Goal: Information Seeking & Learning: Understand process/instructions

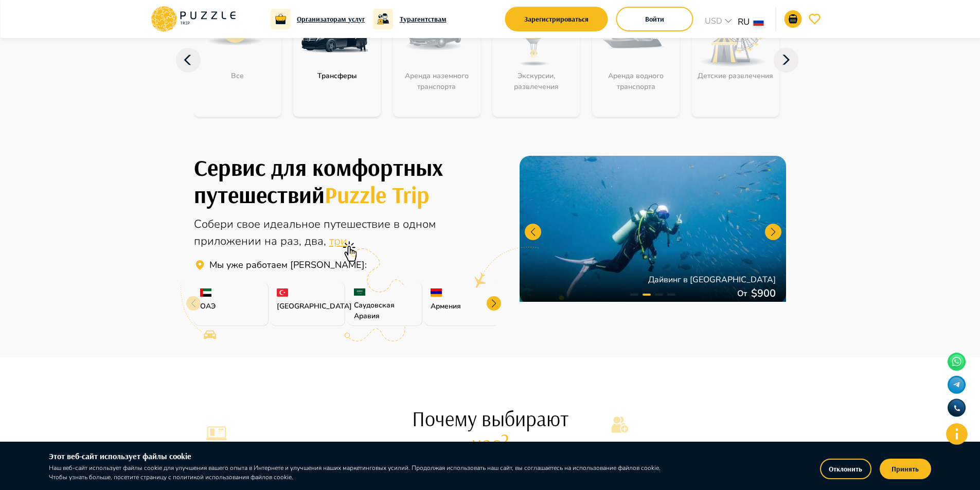
scroll to position [103, 0]
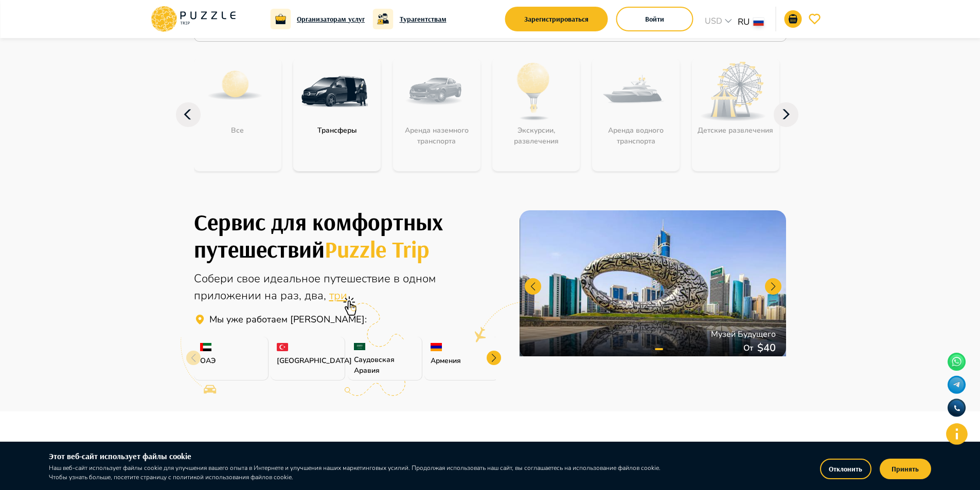
click at [497, 359] on div at bounding box center [494, 358] width 14 height 14
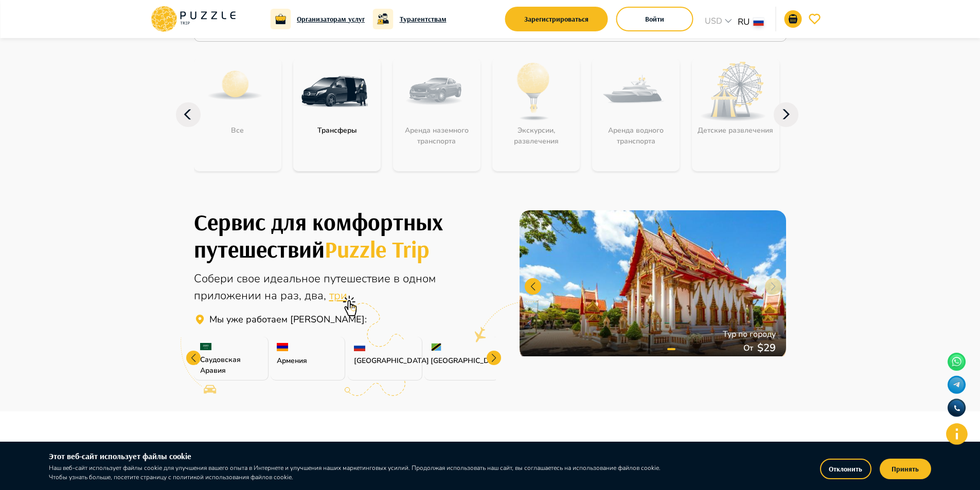
click at [497, 359] on div at bounding box center [494, 358] width 14 height 14
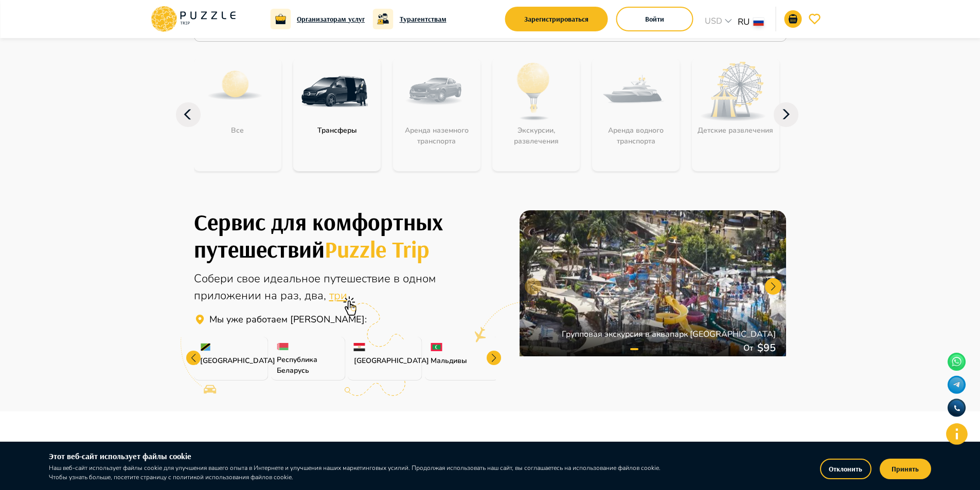
click at [497, 359] on div at bounding box center [494, 358] width 14 height 14
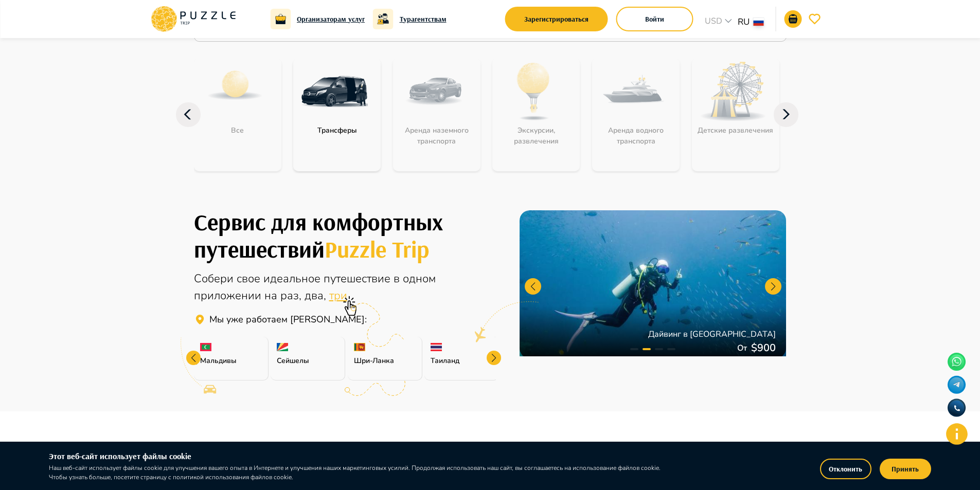
click at [493, 353] on div at bounding box center [494, 358] width 14 height 14
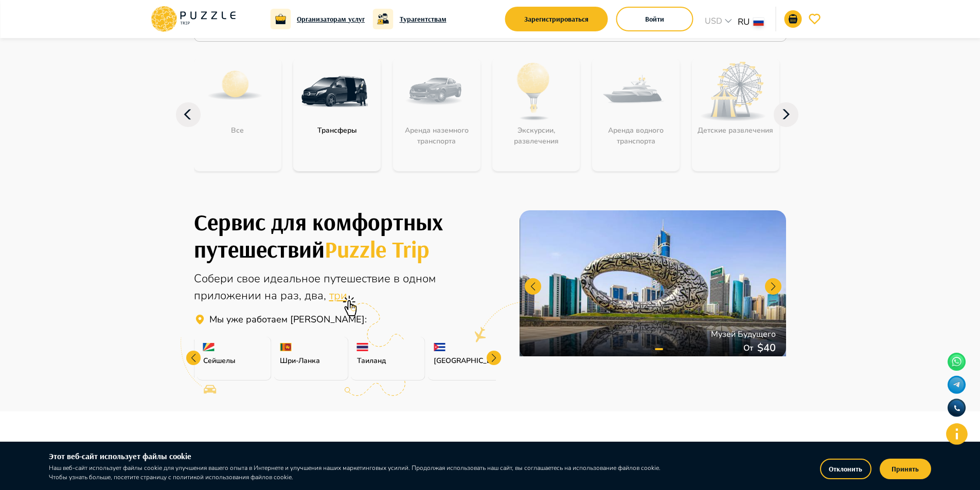
click at [479, 303] on div "Сервис для комфортных путешествий Puzzle Trip Собери свое идеальное путешествие…" at bounding box center [345, 295] width 303 height 174
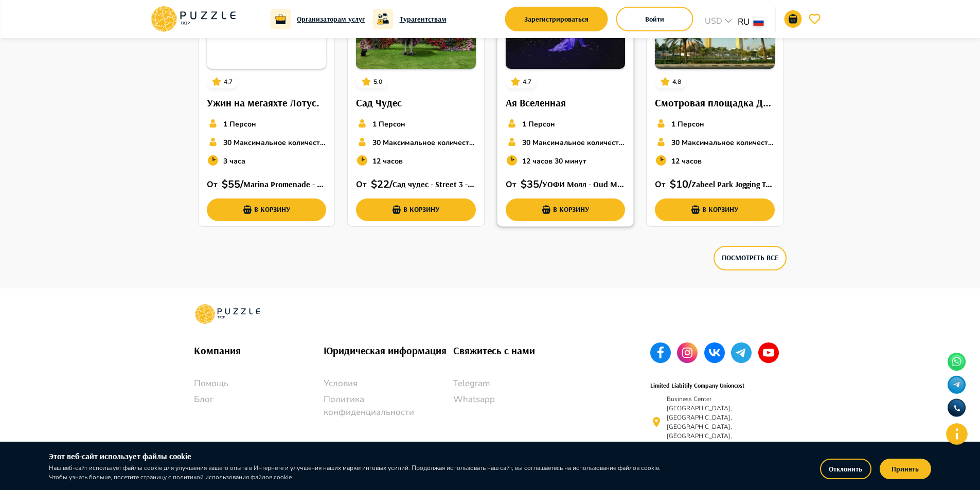
scroll to position [2781, 0]
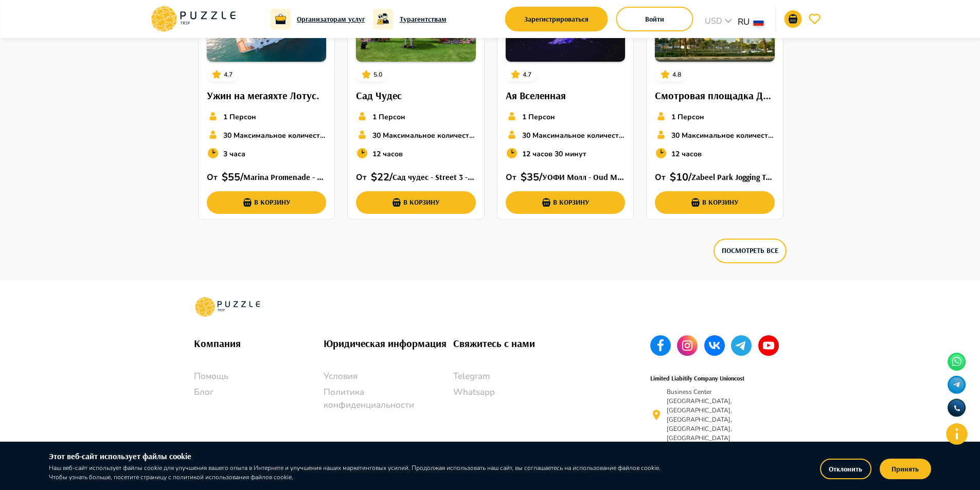
click at [342, 375] on p "Условия" at bounding box center [389, 376] width 130 height 13
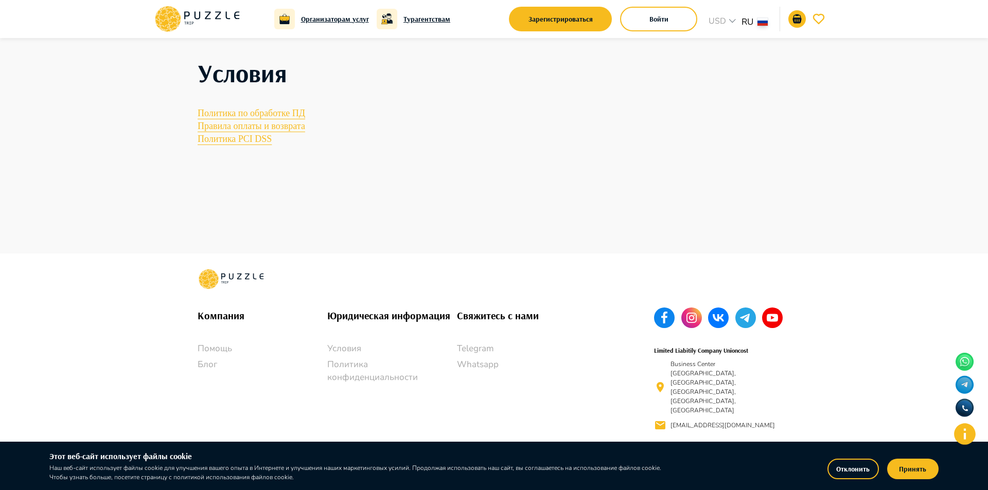
click at [339, 356] on p "Условия" at bounding box center [392, 348] width 130 height 13
click at [351, 356] on p "Условия" at bounding box center [392, 348] width 130 height 13
drag, startPoint x: 353, startPoint y: 369, endPoint x: 304, endPoint y: 367, distance: 48.9
click at [304, 367] on div "Компания Помощь Блог Юридическая информация Условия Политика конфиденциальности…" at bounding box center [407, 378] width 445 height 167
click at [453, 356] on p "Условия" at bounding box center [392, 348] width 130 height 13
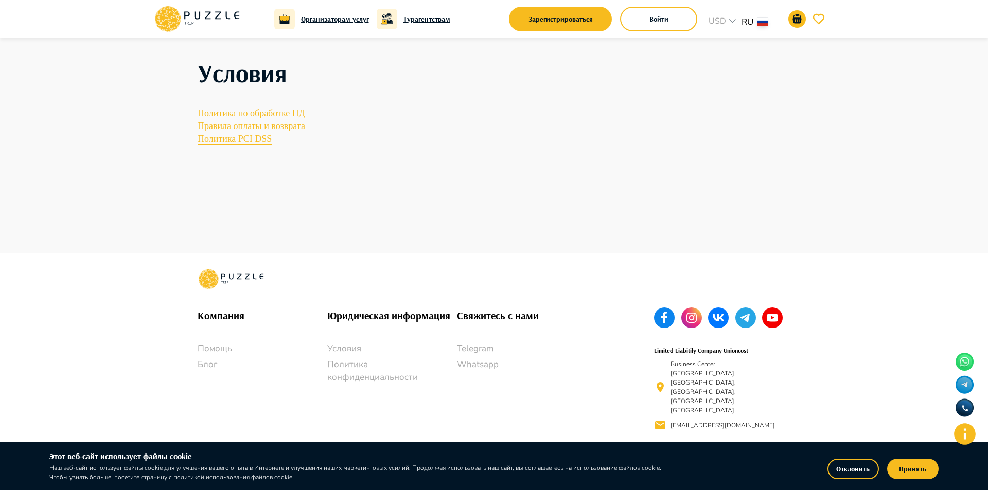
click at [987, 330] on div "Компания Помощь Блог Юридическая информация Условия Политика конфиденциальности…" at bounding box center [494, 372] width 988 height 237
click at [820, 175] on main "Условия Договор с Организаторами услуг Договор с Клиентами Договор с турагентст…" at bounding box center [494, 146] width 988 height 216
click at [188, 15] on icon at bounding box center [187, 15] width 6 height 8
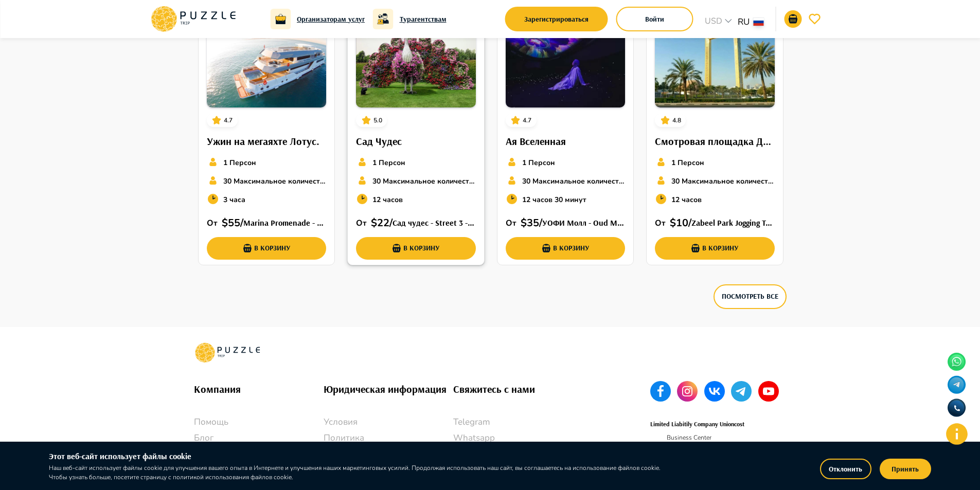
scroll to position [2781, 0]
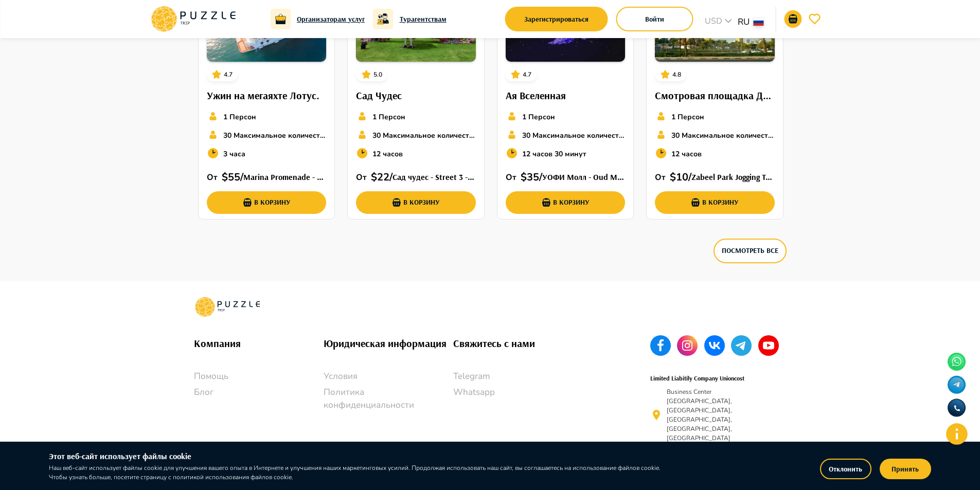
click at [349, 374] on p "Условия" at bounding box center [389, 376] width 130 height 13
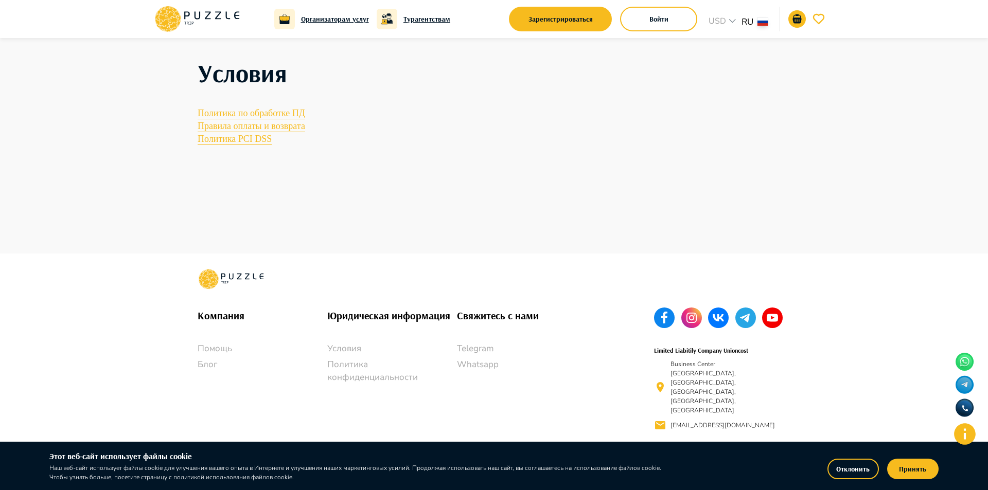
click at [514, 335] on div "Компания Помощь Блог Юридическая информация Условия Политика конфиденциальности…" at bounding box center [407, 378] width 445 height 167
